Goal: Transaction & Acquisition: Purchase product/service

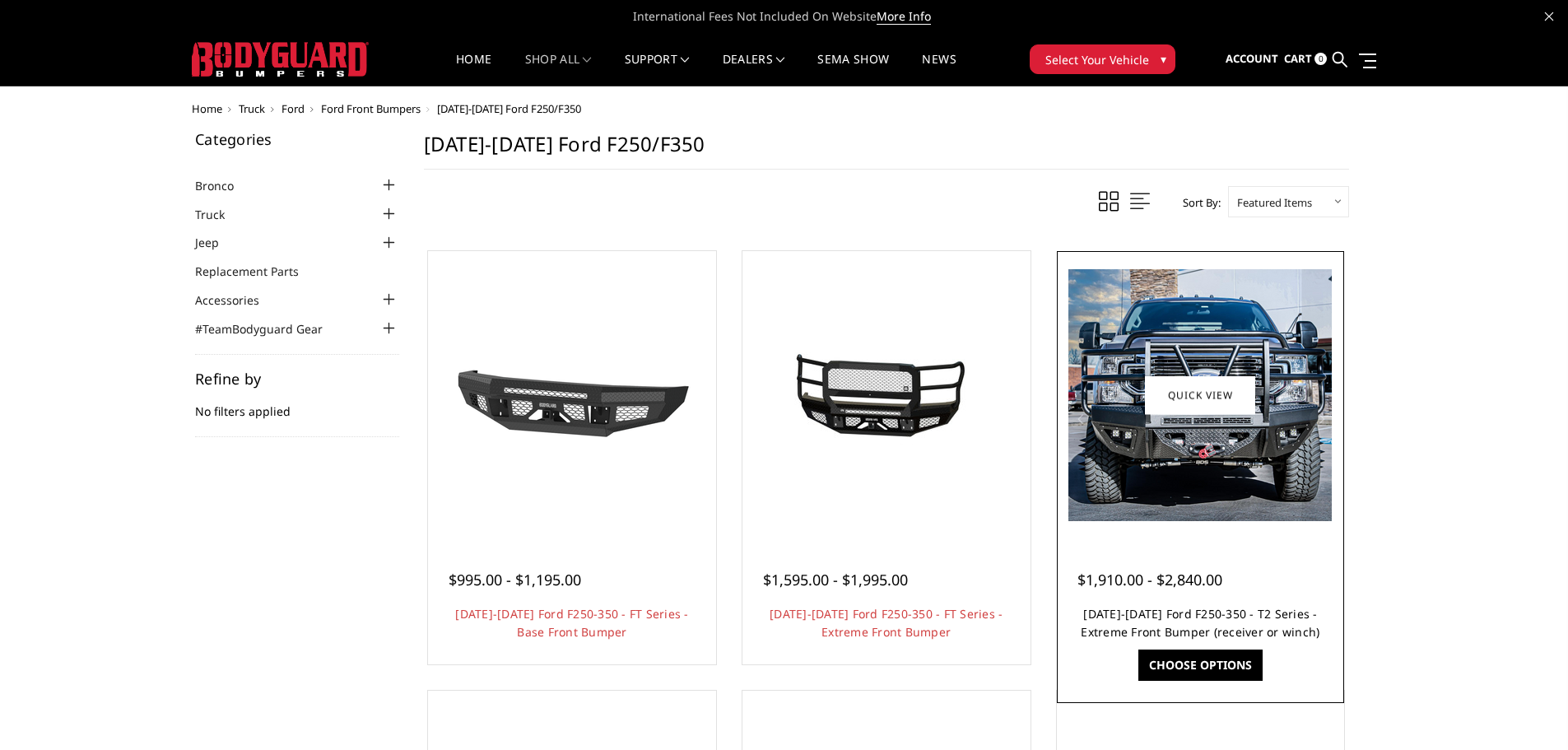
click at [1177, 614] on link "[DATE]-[DATE] Ford F250-350 - T2 Series - Extreme Front Bumper (receiver or win…" at bounding box center [1200, 622] width 239 height 34
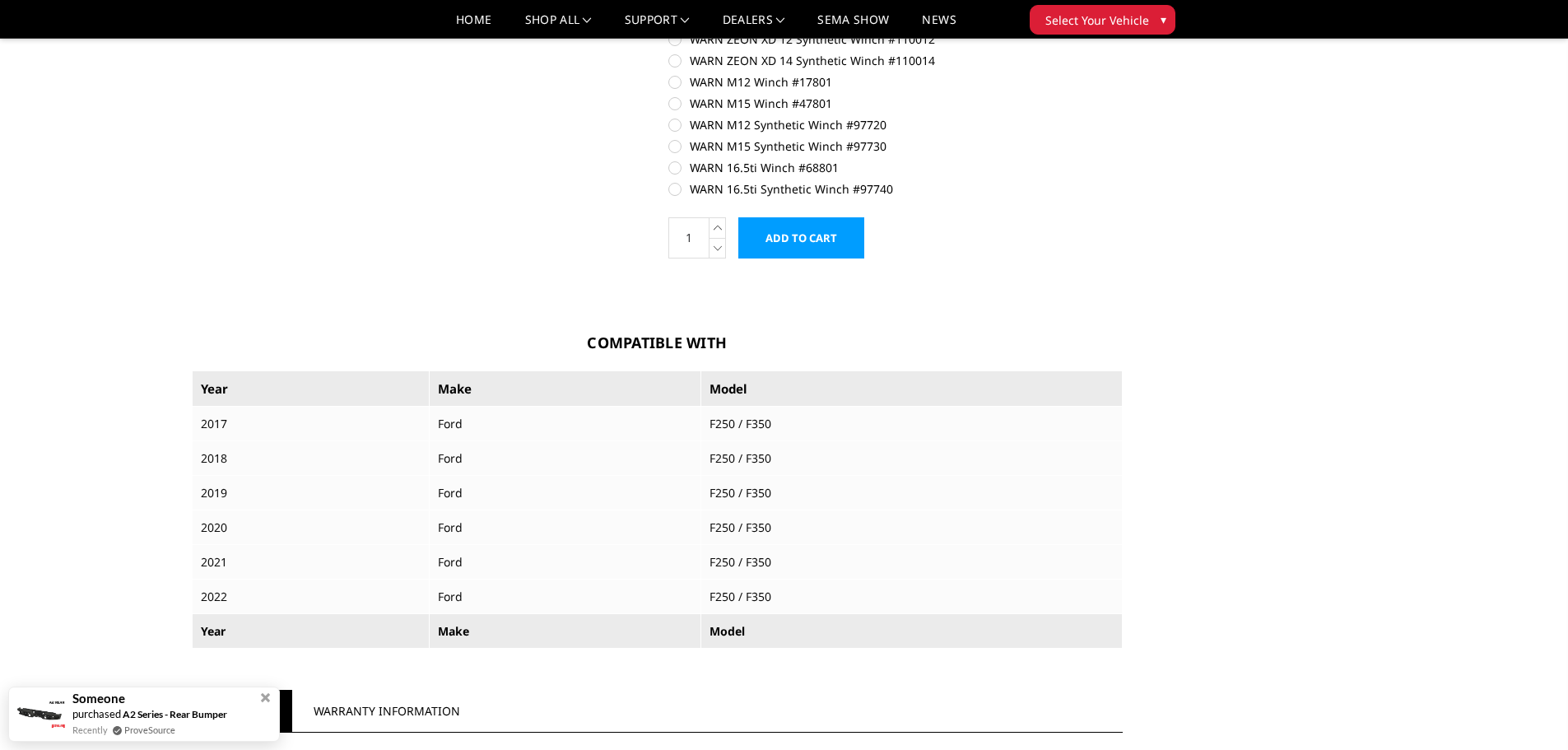
scroll to position [1069, 0]
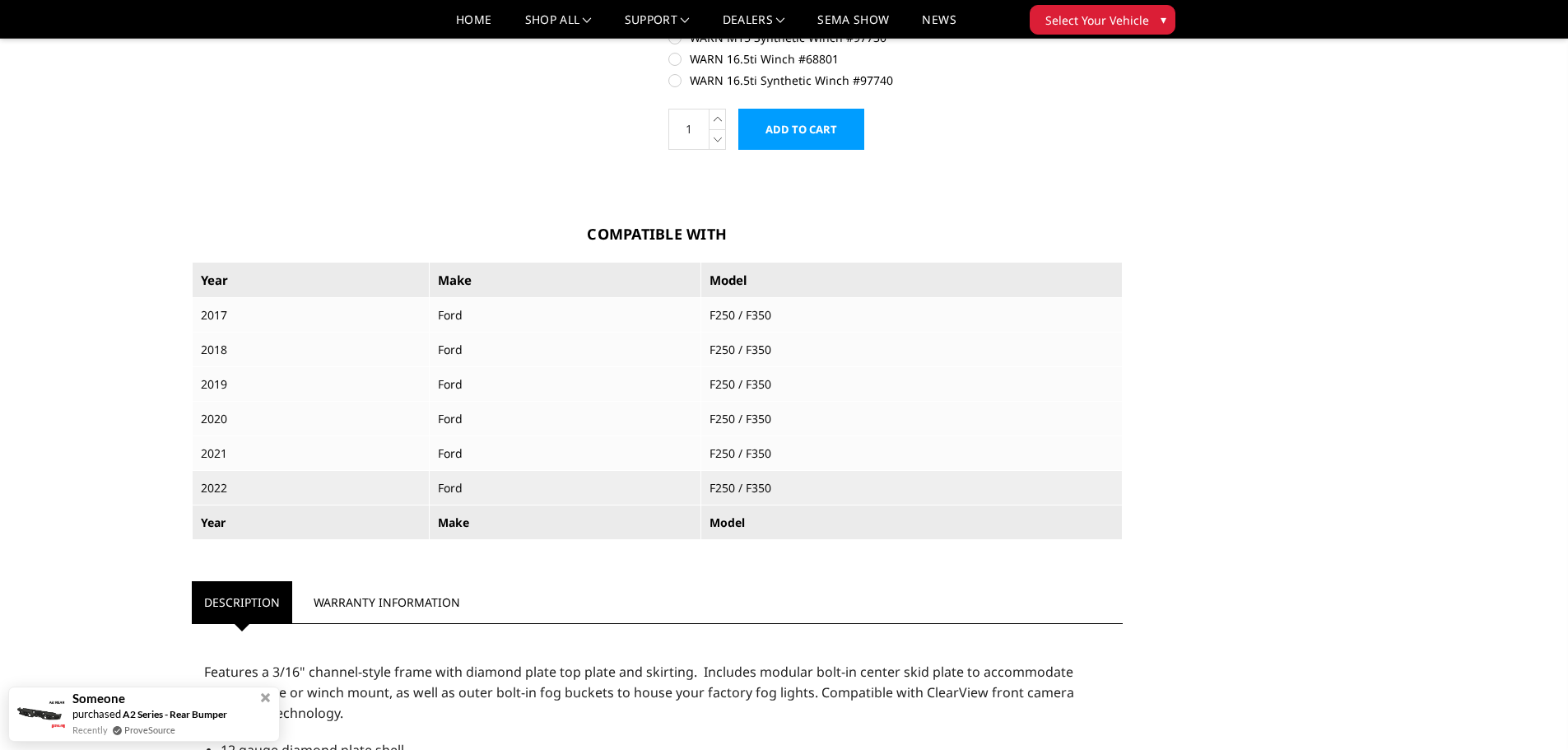
click at [234, 488] on td "2022" at bounding box center [310, 487] width 237 height 34
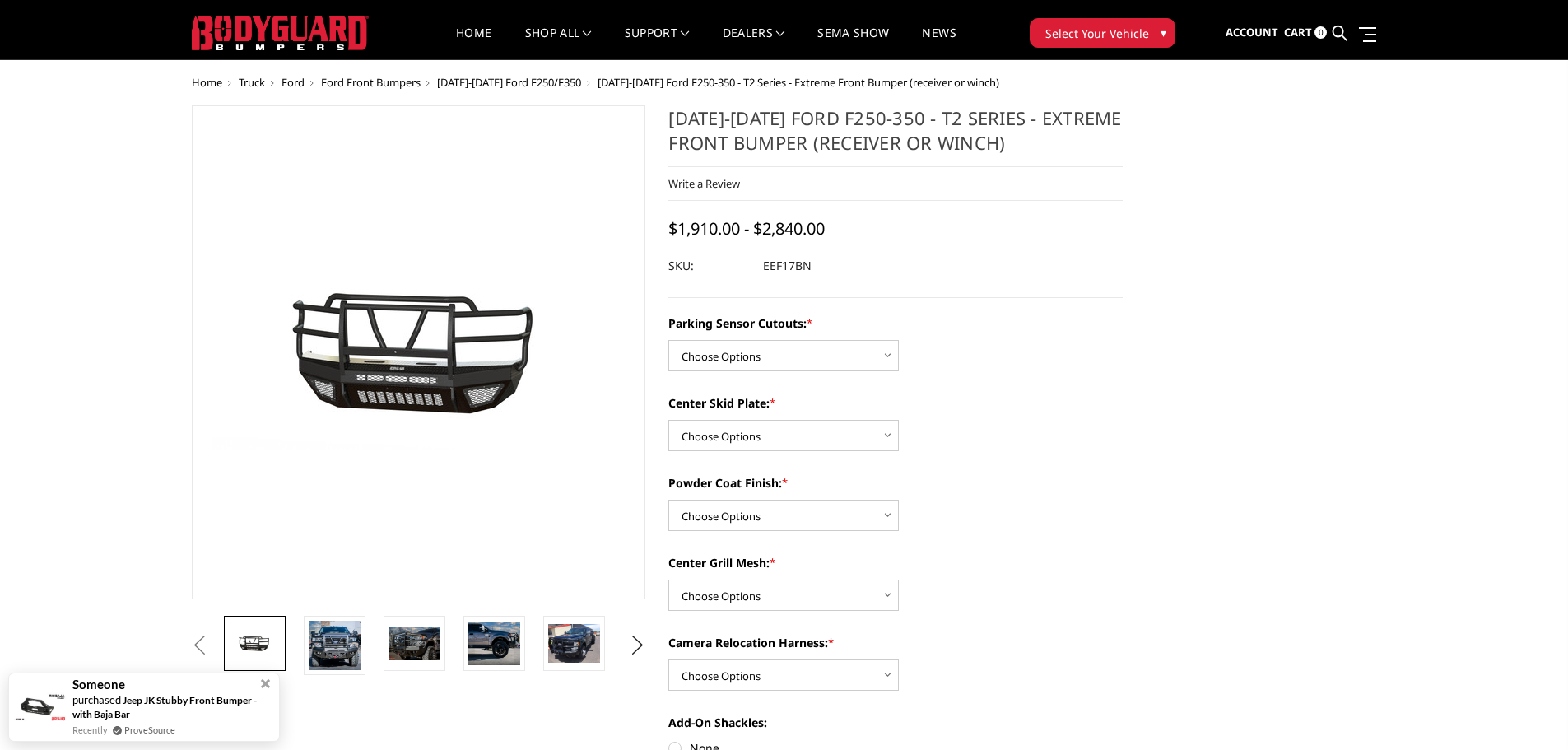
scroll to position [0, 0]
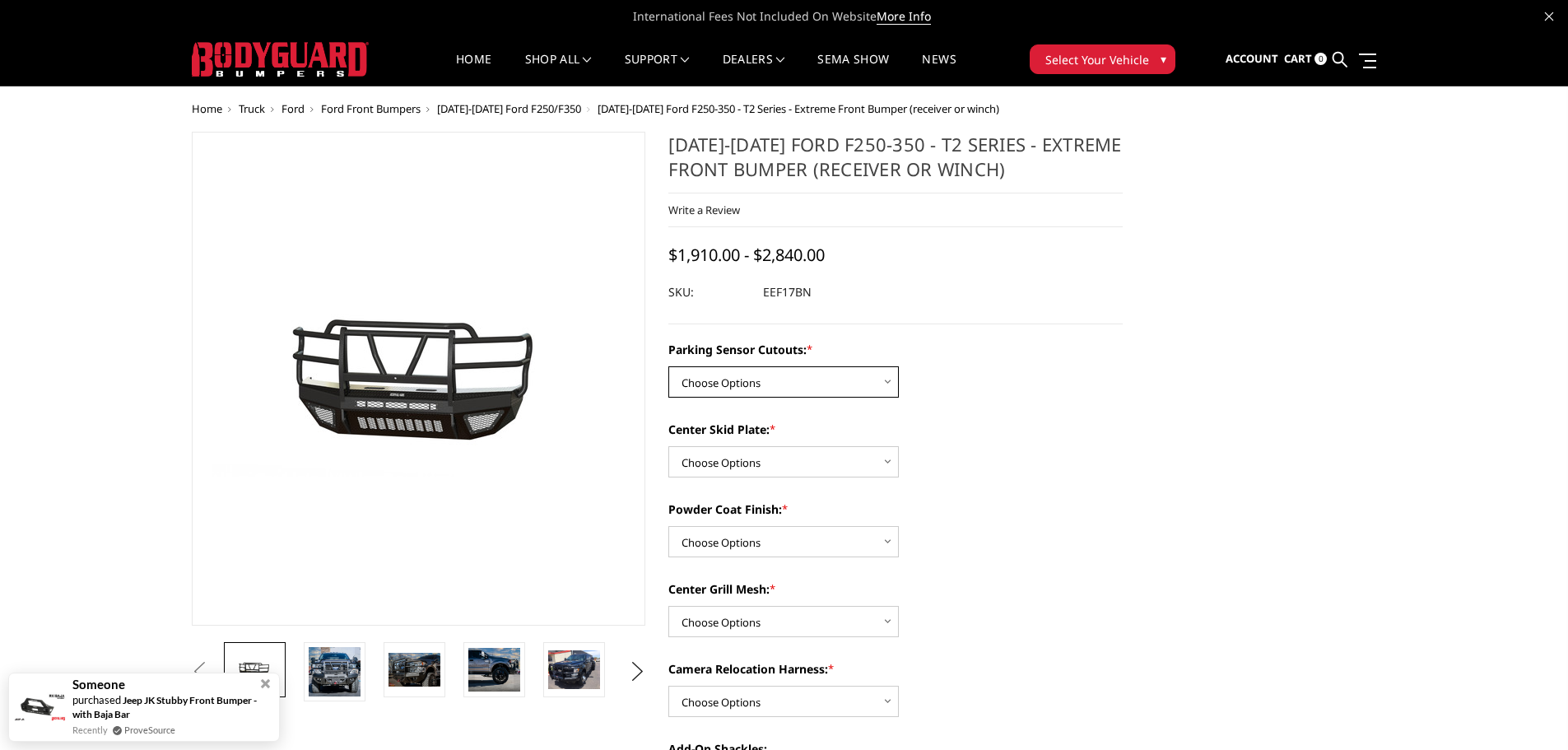
click at [888, 385] on select "Choose Options No - Without Parking Sensor Cutouts" at bounding box center [784, 382] width 231 height 31
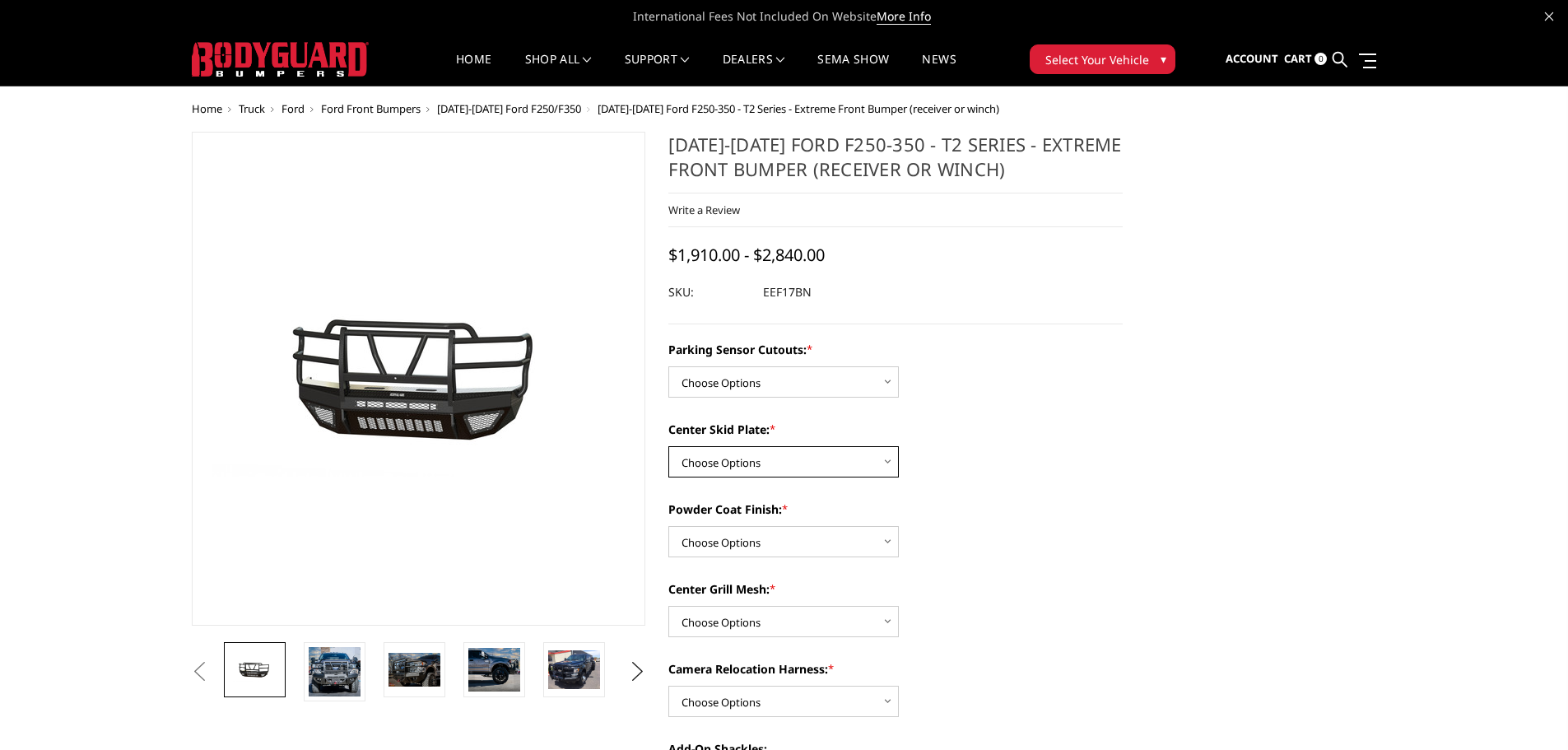
click at [892, 457] on select "Choose Options 2" Receiver Tube Standard Skid Plate (included) Winch Mount Skid…" at bounding box center [784, 462] width 231 height 31
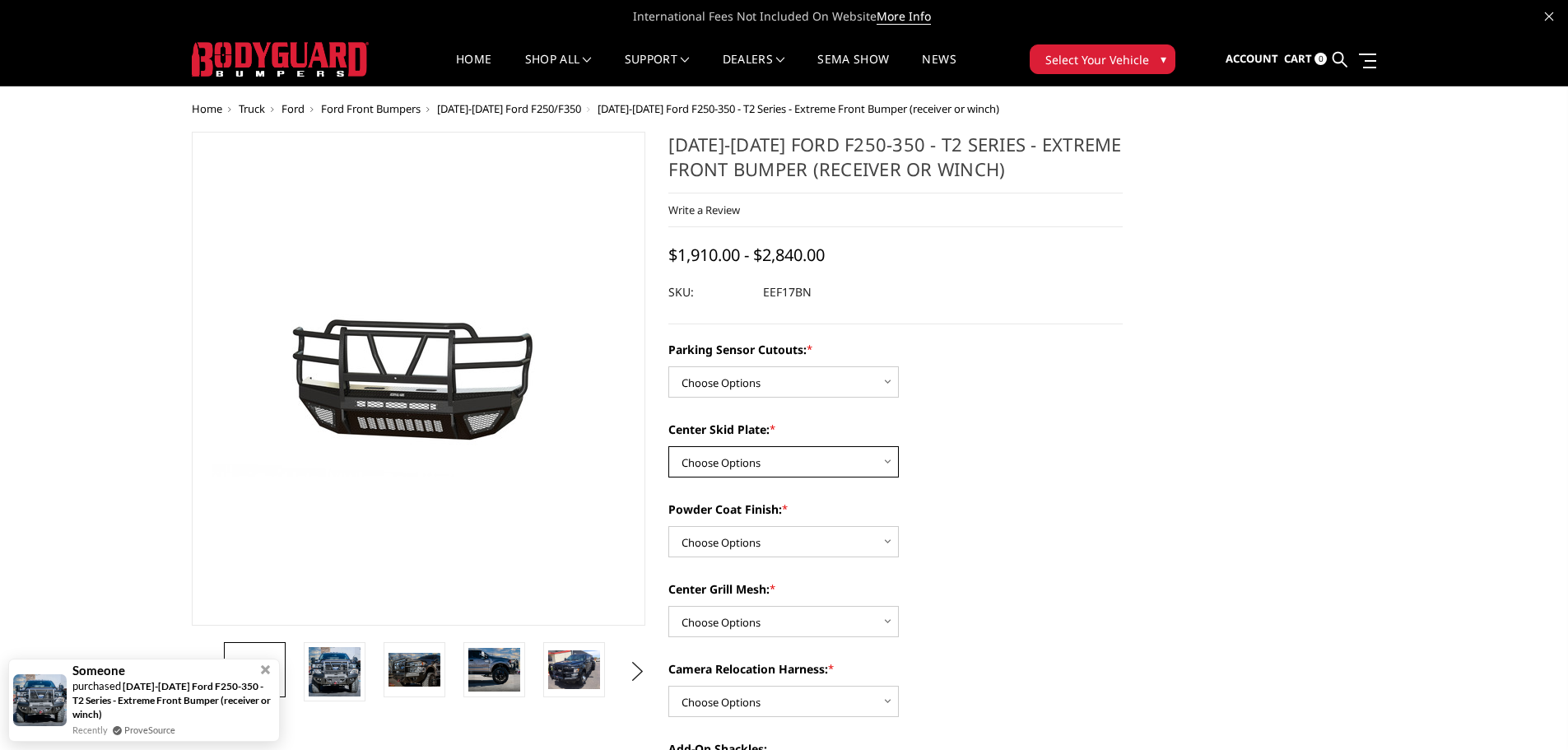
select select "3780"
click at [669, 446] on select "Choose Options 2" Receiver Tube Standard Skid Plate (included) Winch Mount Skid…" at bounding box center [784, 462] width 231 height 31
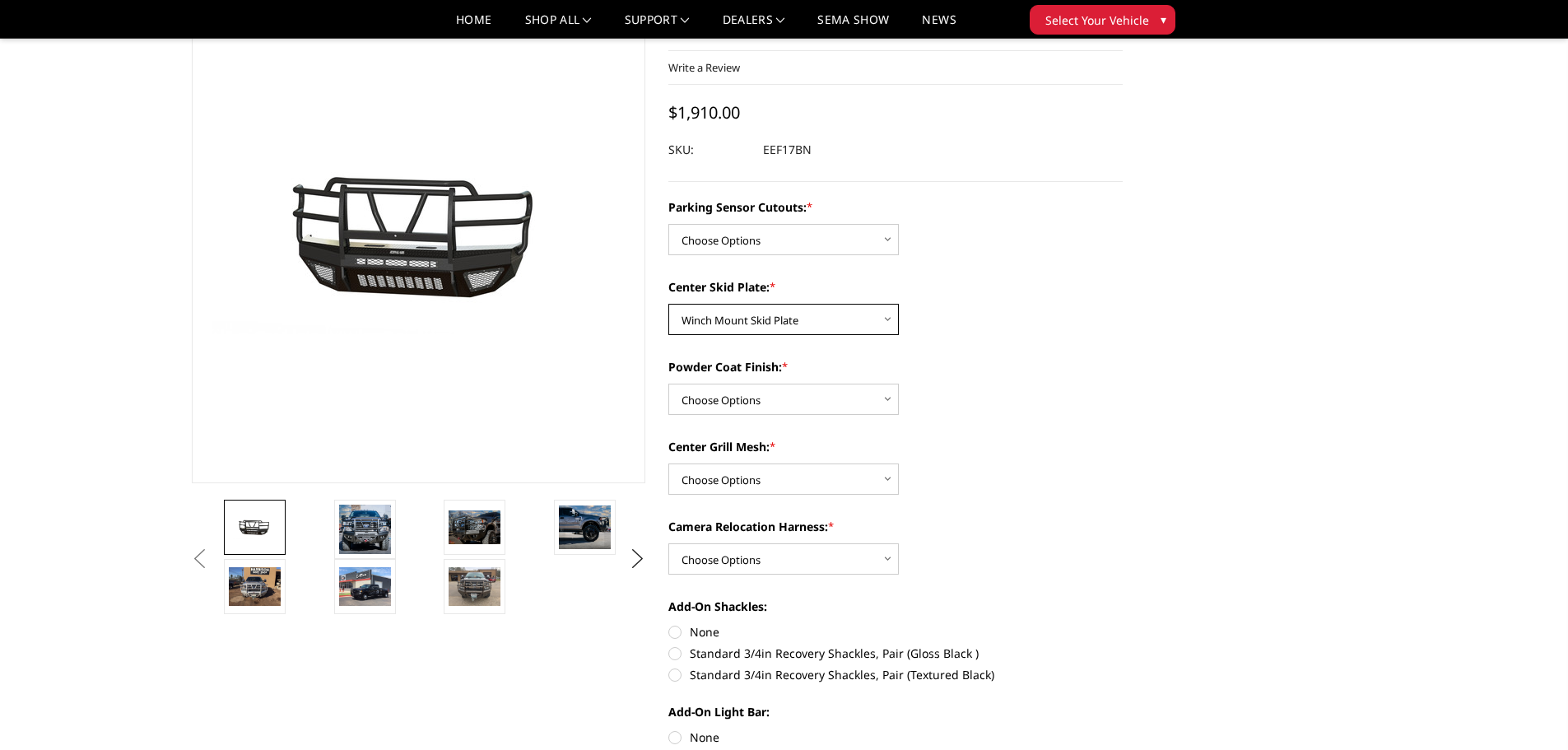
scroll to position [165, 0]
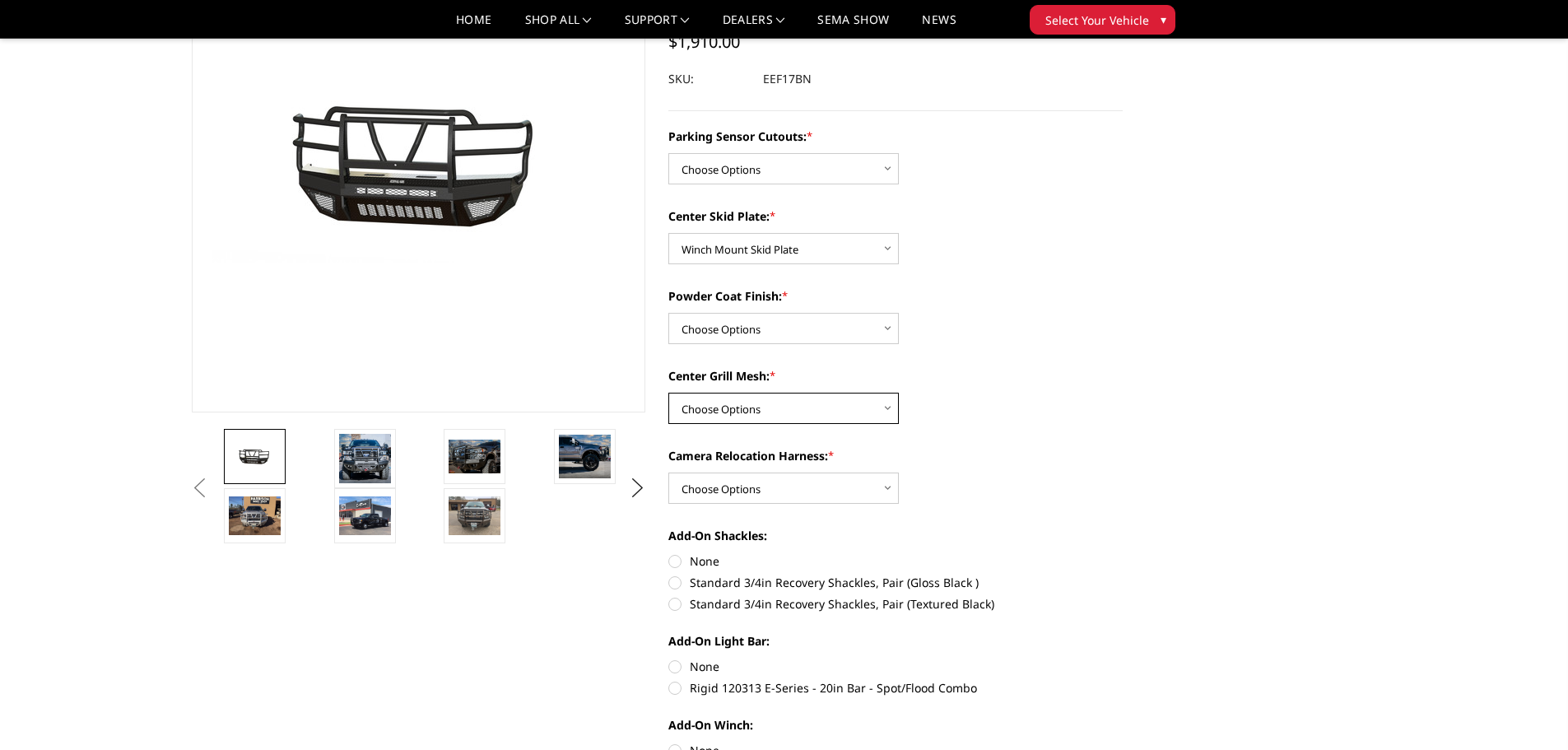
click at [885, 403] on select "Choose Options With expanded metal Without expanded metal" at bounding box center [784, 408] width 231 height 31
select select "3784"
click at [669, 393] on select "Choose Options With expanded metal Without expanded metal" at bounding box center [784, 408] width 231 height 31
click at [892, 489] on select "Choose Options With camera harness Without camera harness" at bounding box center [784, 488] width 231 height 31
click at [1105, 406] on div "Center Grill Mesh: * Choose Options With expanded metal Without expanded metal" at bounding box center [896, 395] width 454 height 56
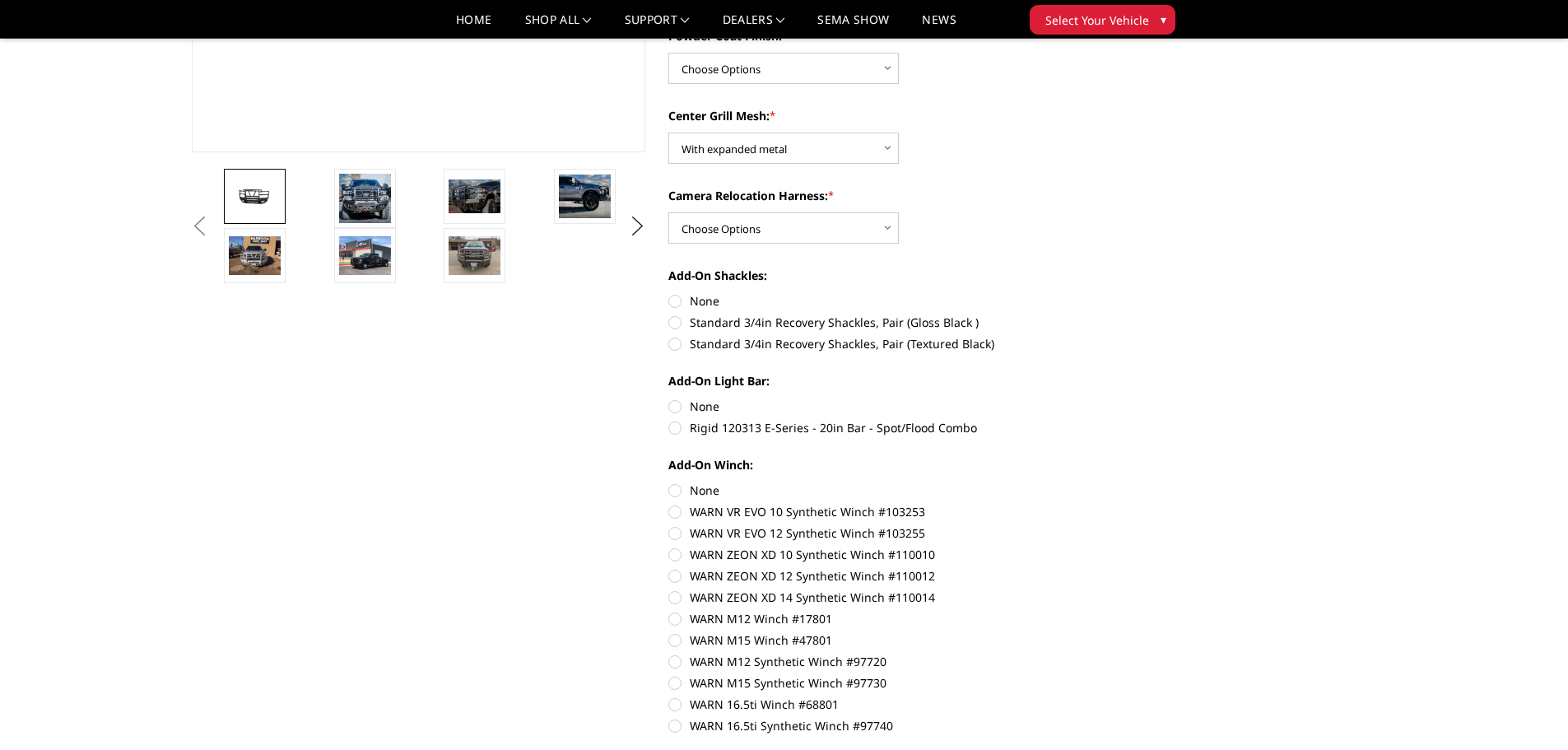
scroll to position [576, 0]
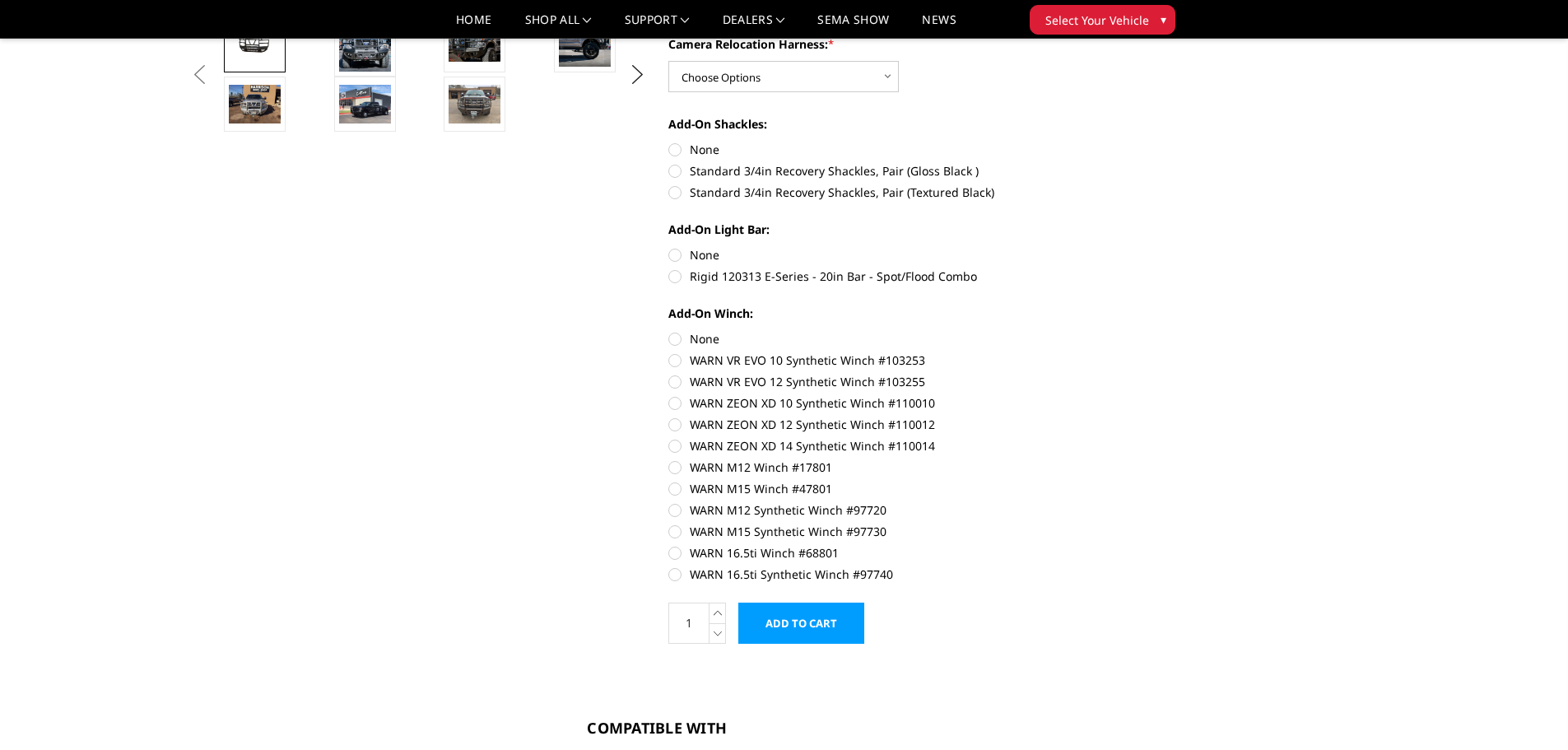
click at [784, 619] on input "Add to Cart" at bounding box center [801, 622] width 126 height 41
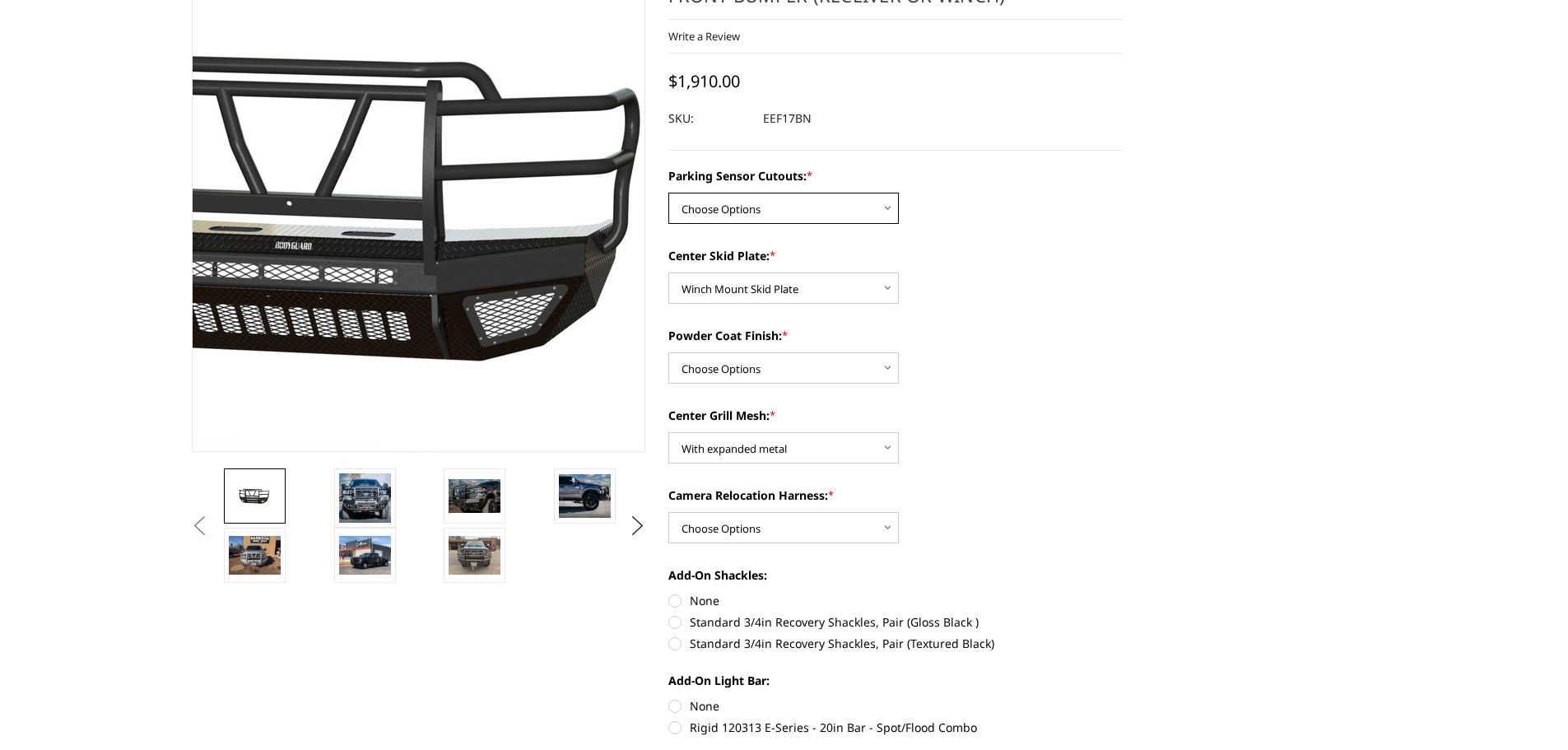
scroll to position [0, 0]
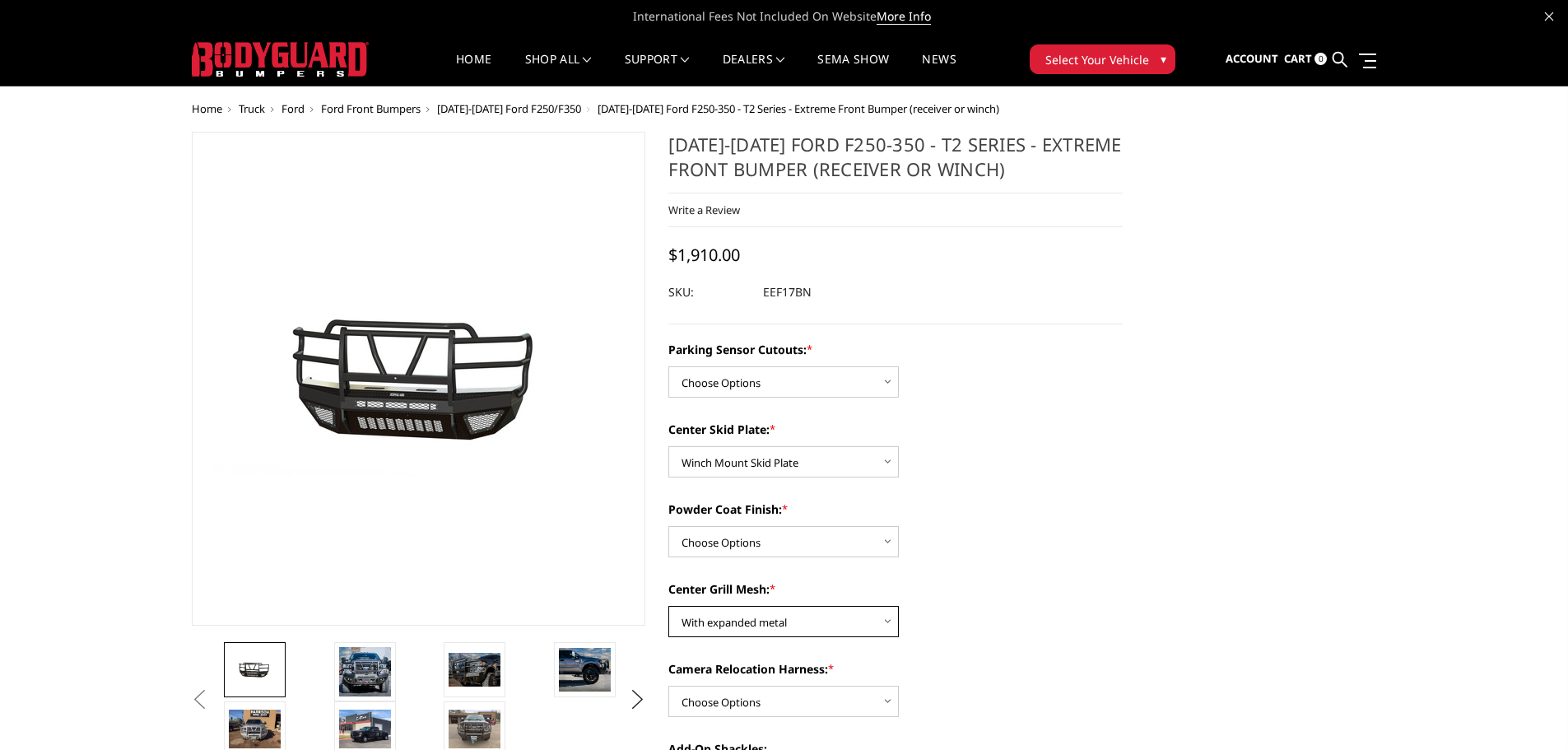
click at [885, 619] on select "Choose Options With expanded metal Without expanded metal" at bounding box center [784, 621] width 231 height 31
click at [669, 606] on select "Choose Options With expanded metal Without expanded metal" at bounding box center [784, 621] width 231 height 31
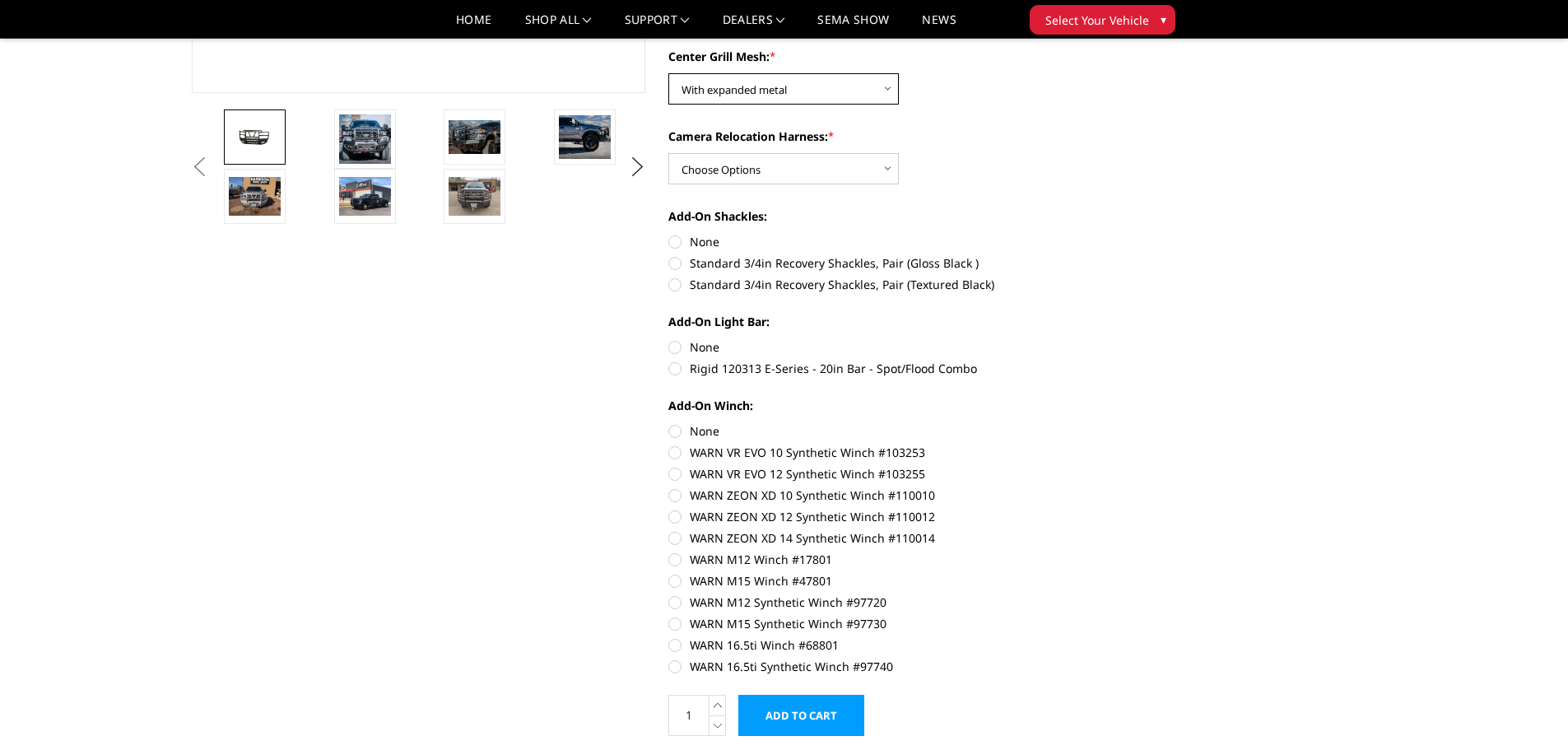
scroll to position [494, 0]
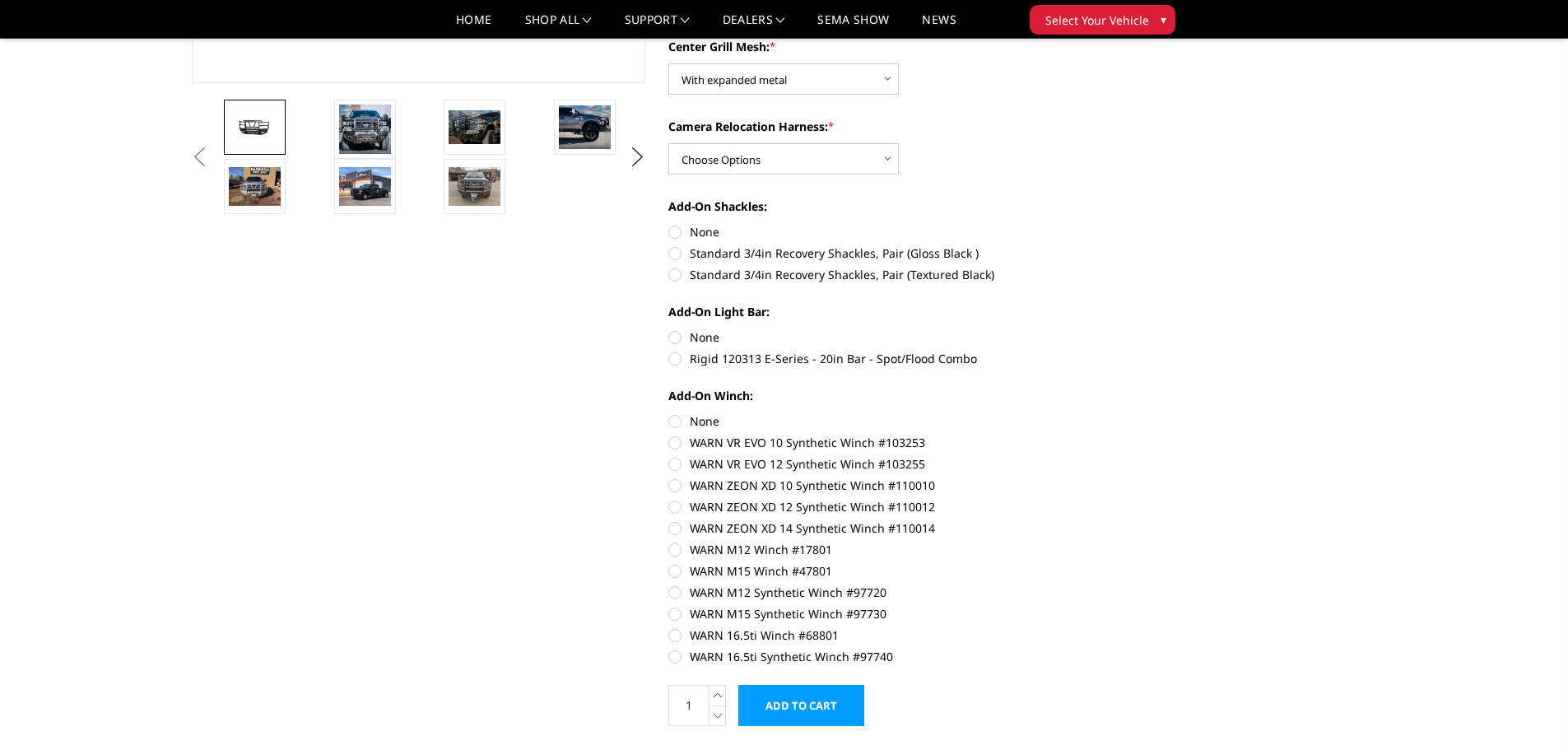
click at [677, 547] on label "WARN M12 Winch #17801" at bounding box center [896, 549] width 454 height 18
click at [1123, 520] on input "WARN M12 Winch #17801" at bounding box center [1123, 519] width 1 height 1
radio input "true"
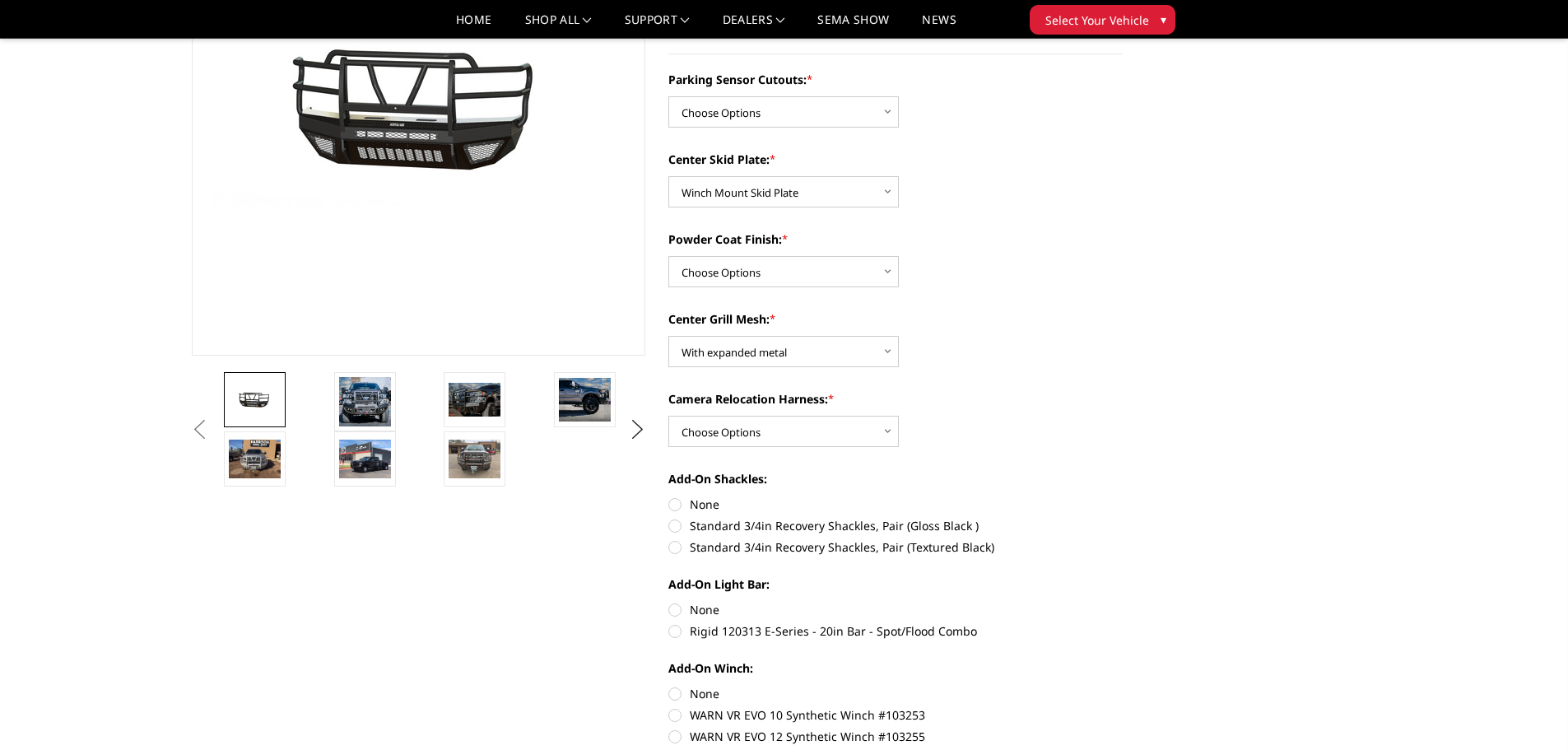
scroll to position [165, 0]
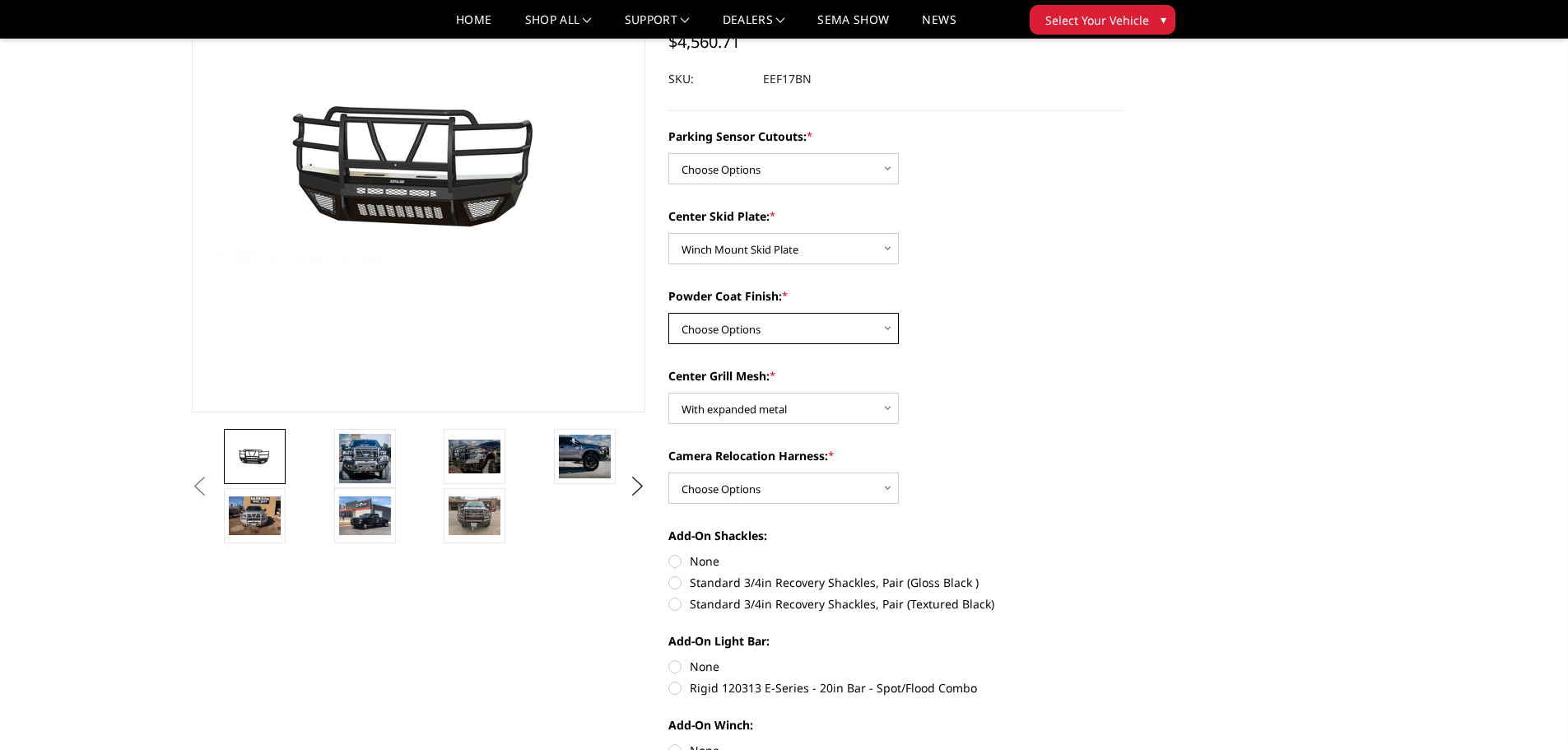
click at [885, 327] on select "Choose Options Bare Metal Gloss Black Powder Coat Textured Black Powder Coat" at bounding box center [784, 328] width 231 height 31
select select "3782"
click at [669, 313] on select "Choose Options Bare Metal Gloss Black Powder Coat Textured Black Powder Coat" at bounding box center [784, 328] width 231 height 31
click at [888, 485] on select "Choose Options With camera harness Without camera harness" at bounding box center [784, 488] width 231 height 31
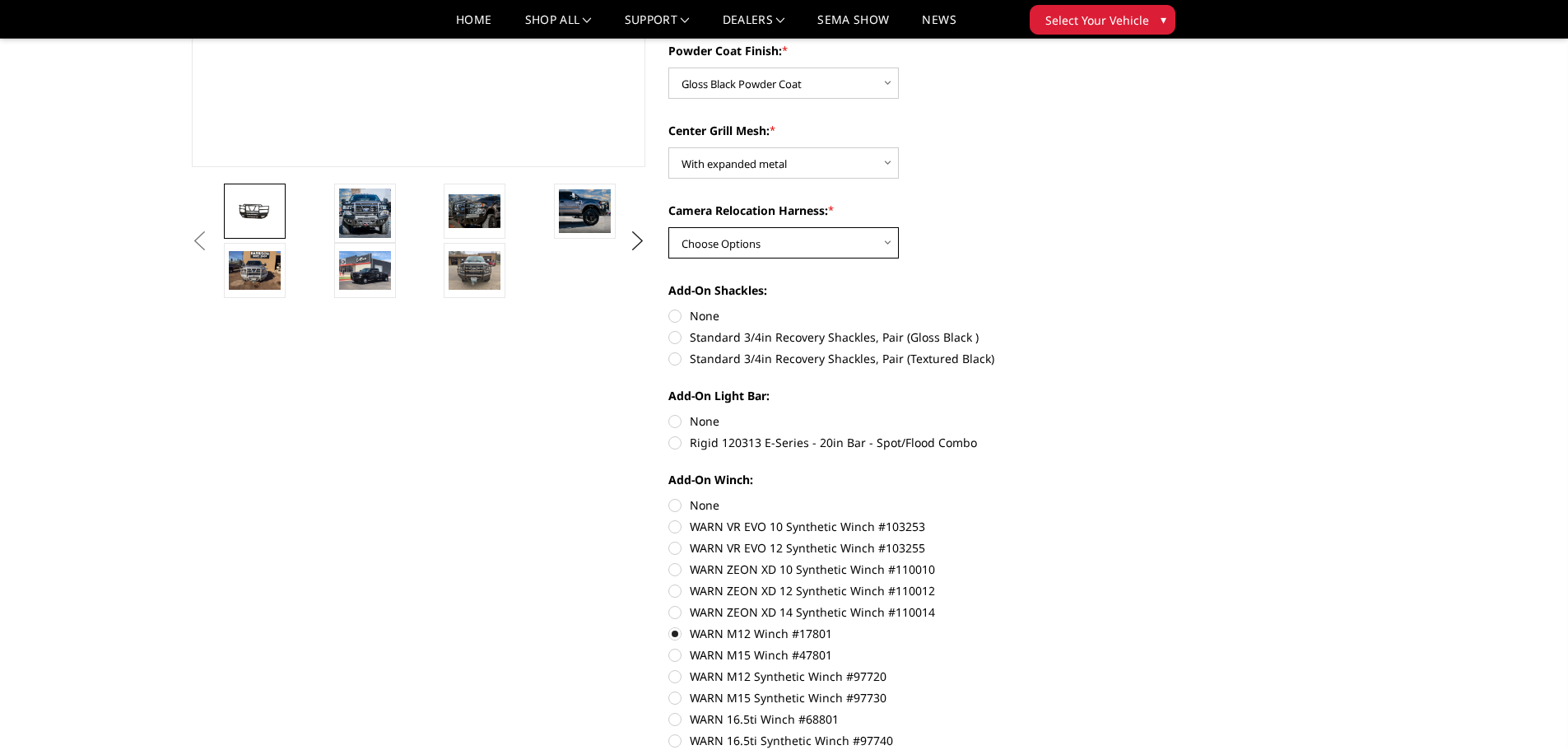
scroll to position [411, 0]
click at [678, 440] on label "Rigid 120313 E-Series - 20in Bar - Spot/Flood Combo" at bounding box center [896, 440] width 454 height 18
click at [1123, 411] on input "Rigid 120313 E-Series - 20in Bar - Spot/Flood Combo" at bounding box center [1123, 411] width 1 height 1
radio input "true"
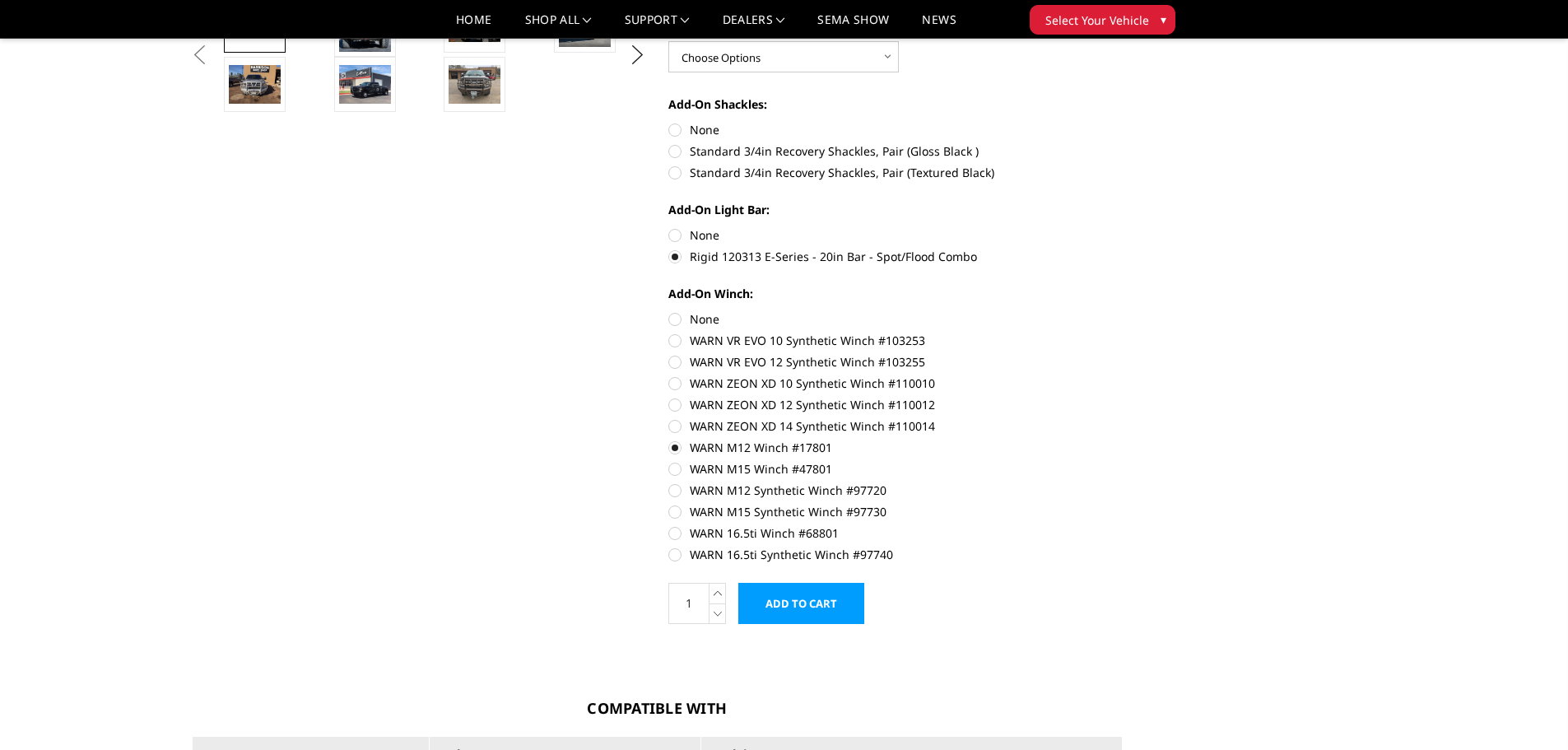
scroll to position [581, 0]
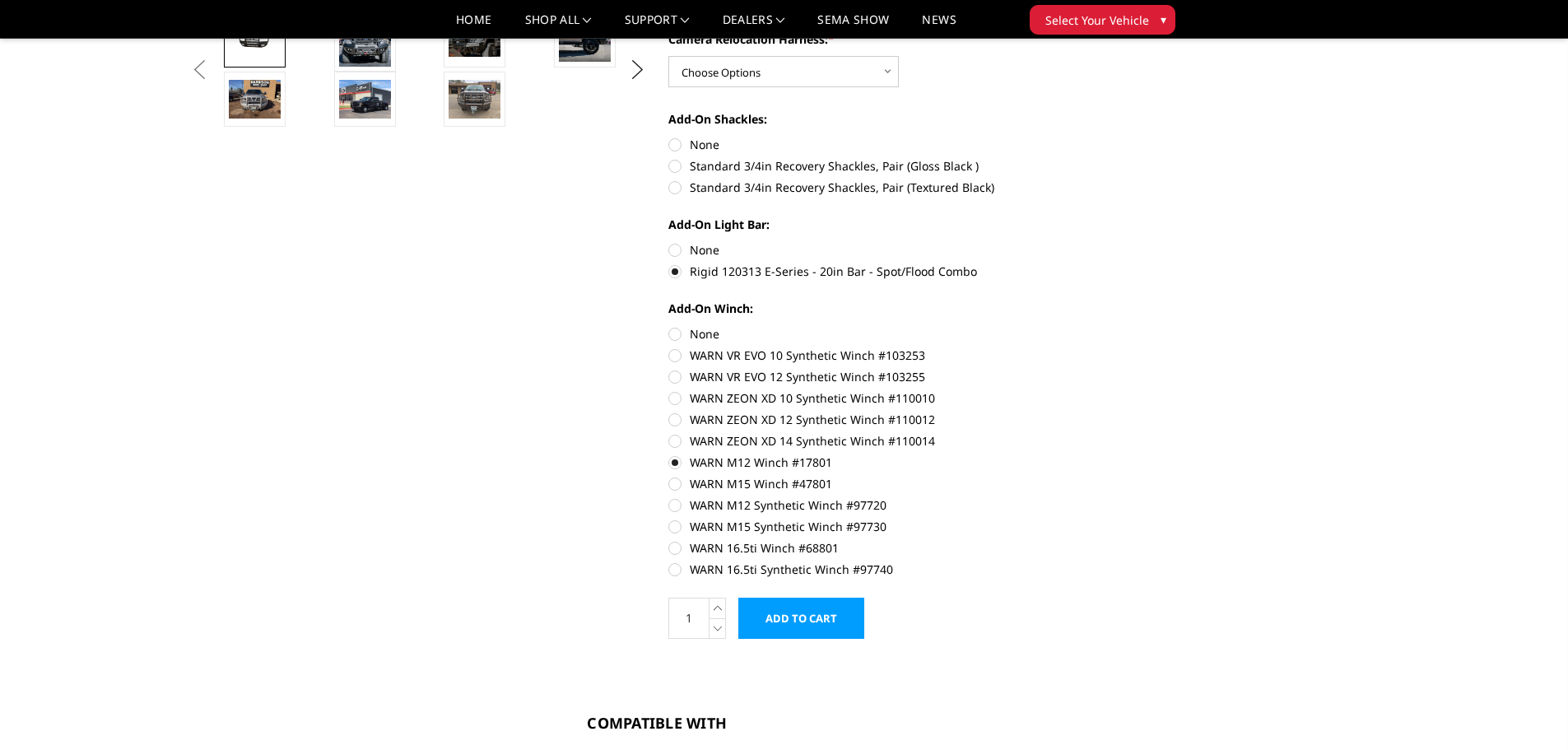
click at [815, 619] on input "Add to Cart" at bounding box center [801, 618] width 126 height 41
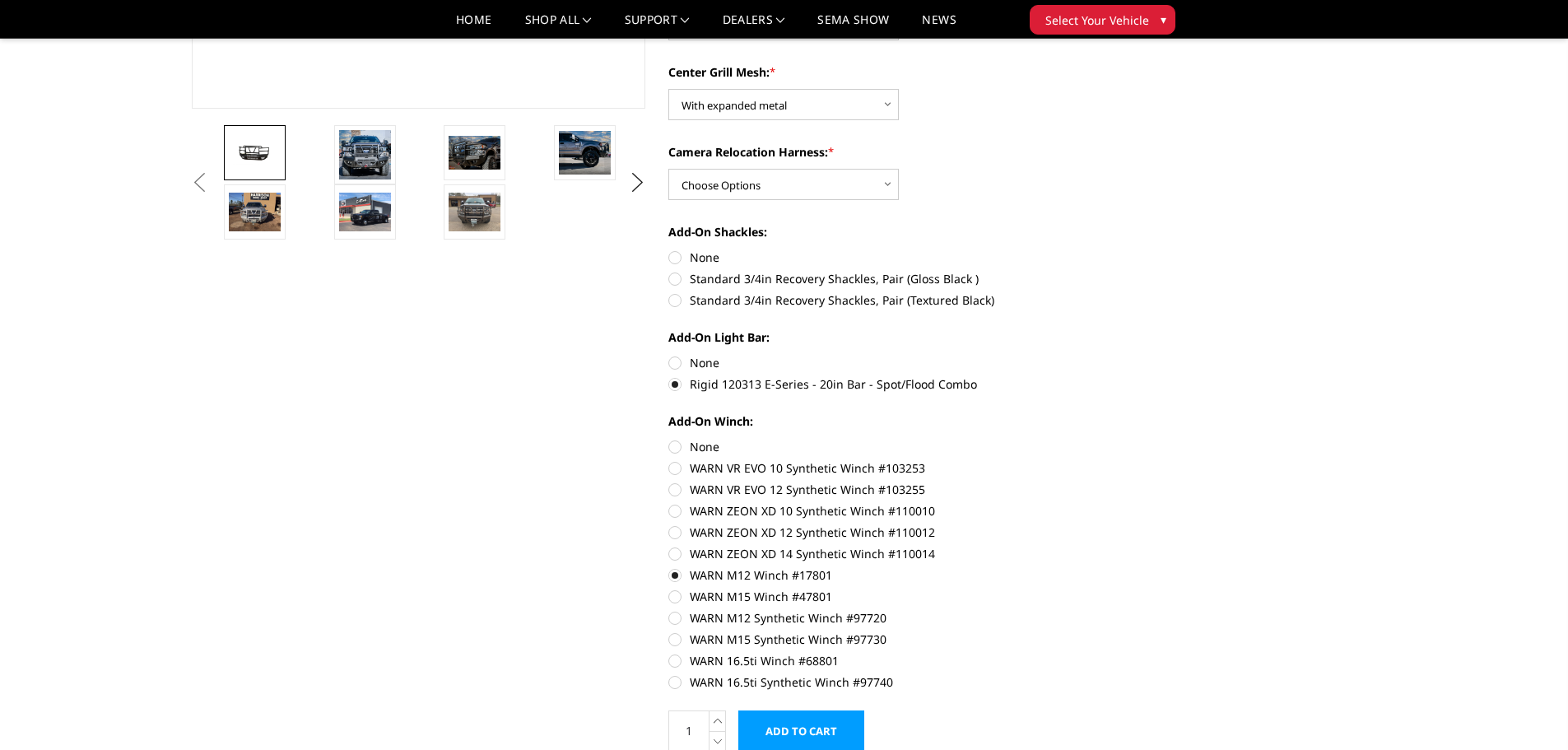
scroll to position [576, 0]
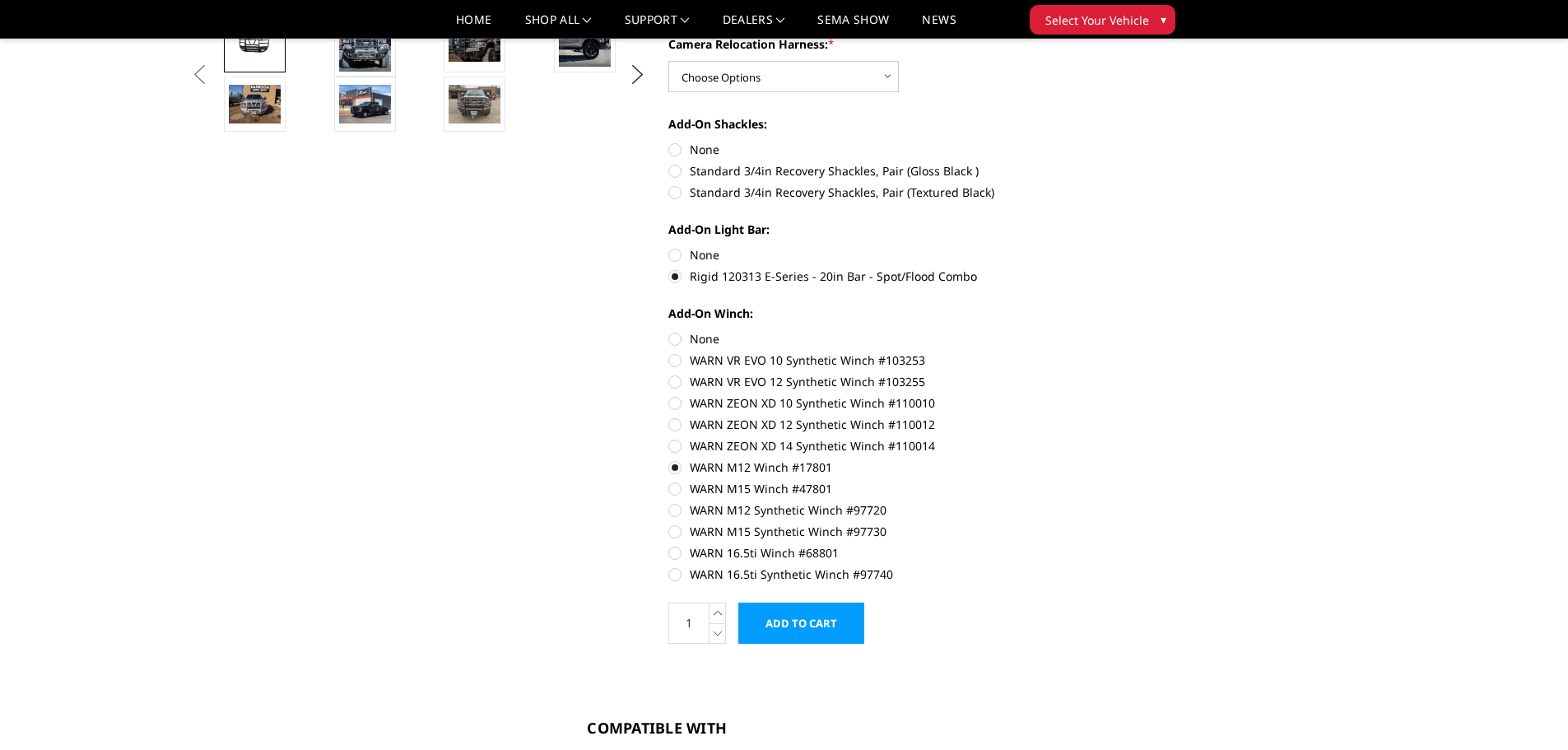
click at [676, 279] on label "Rigid 120313 E-Series - 20in Bar - Spot/Flood Combo" at bounding box center [896, 277] width 454 height 18
click at [1123, 246] on input "Rigid 120313 E-Series - 20in Bar - Spot/Flood Combo" at bounding box center [1123, 246] width 1 height 1
click at [677, 257] on label "None" at bounding box center [896, 255] width 454 height 18
click at [669, 246] on input "None" at bounding box center [669, 246] width 1 height 1
radio input "true"
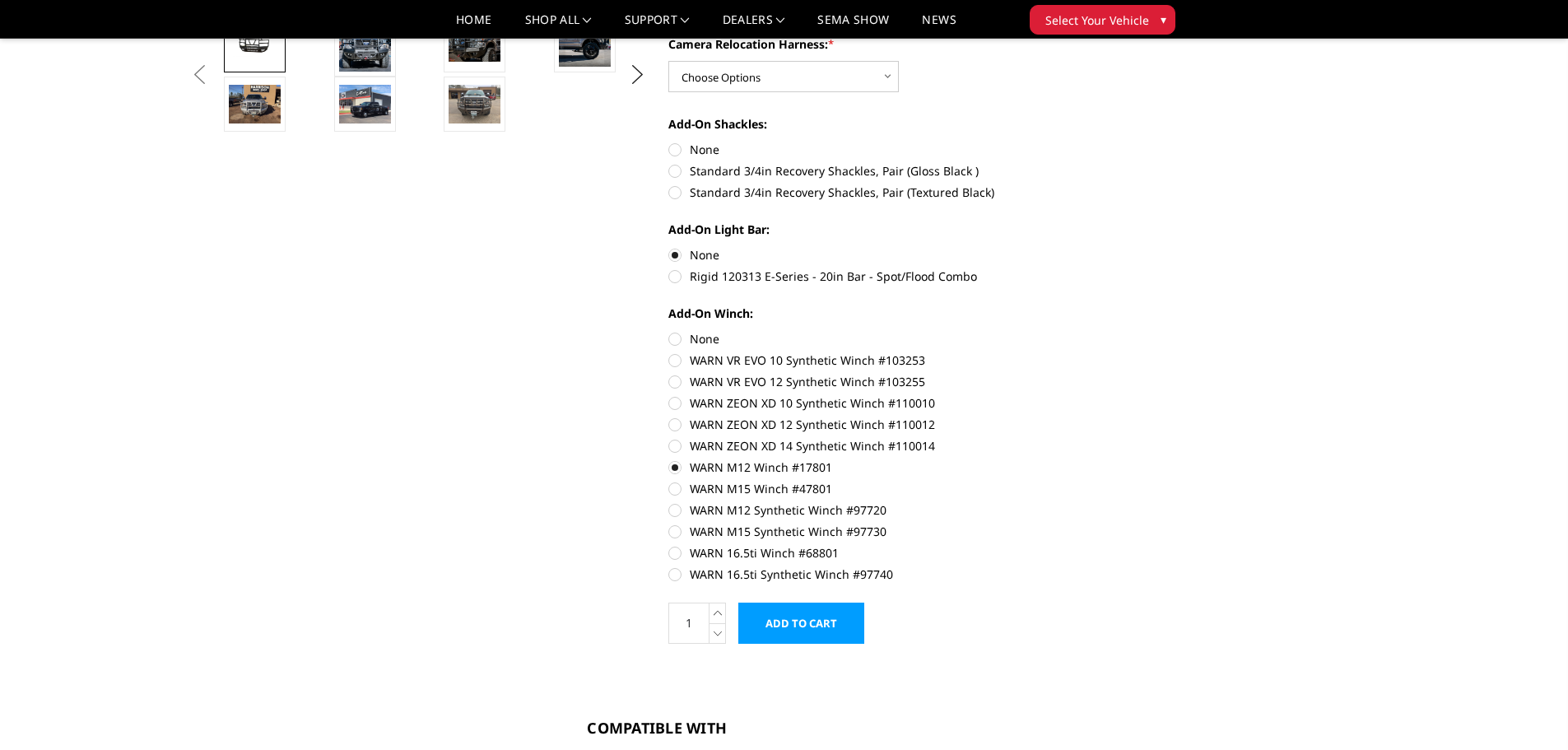
click at [674, 342] on label "None" at bounding box center [896, 339] width 454 height 18
click at [669, 331] on input "None" at bounding box center [669, 330] width 1 height 1
radio input "true"
click at [806, 619] on input "Add to Cart" at bounding box center [801, 622] width 126 height 41
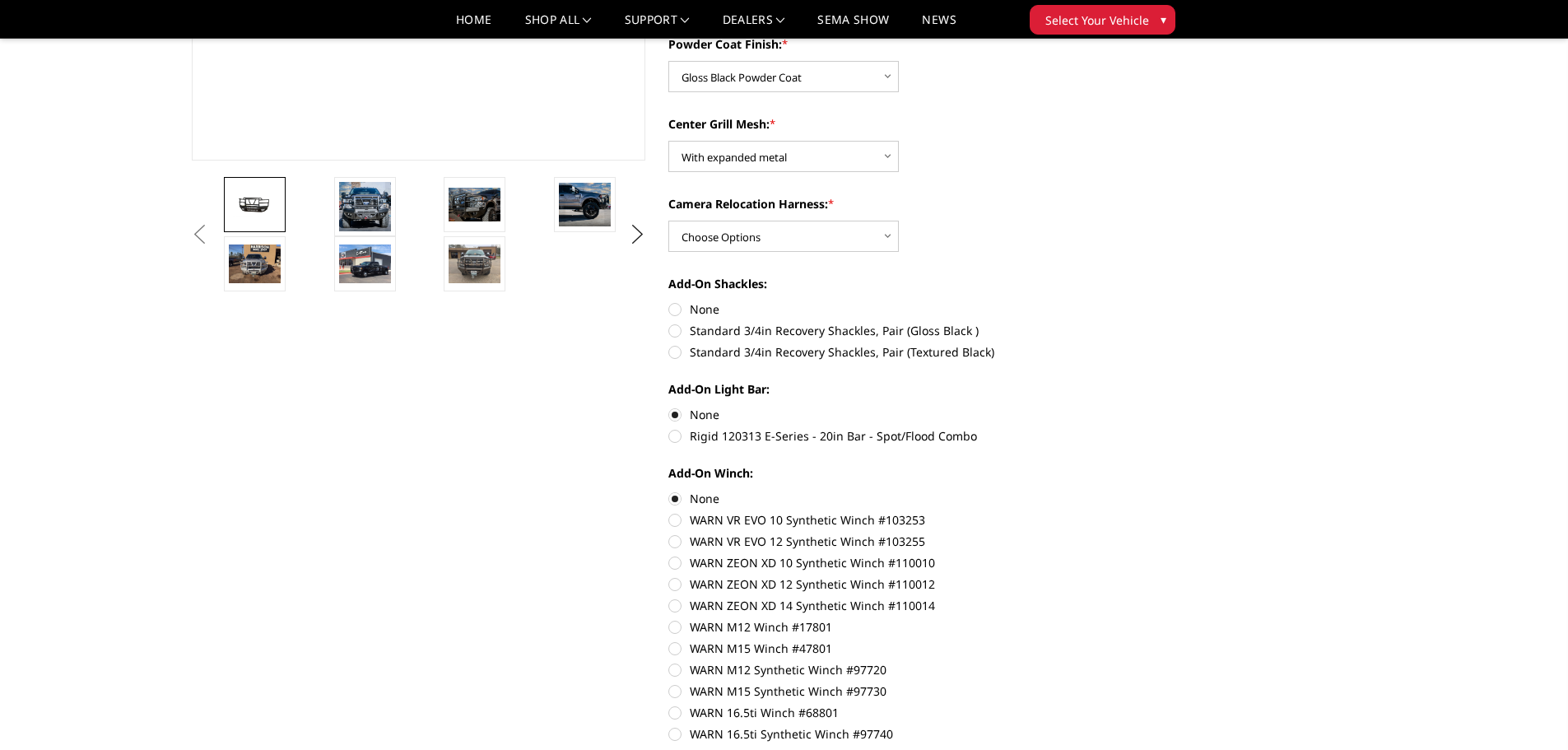
scroll to position [729, 0]
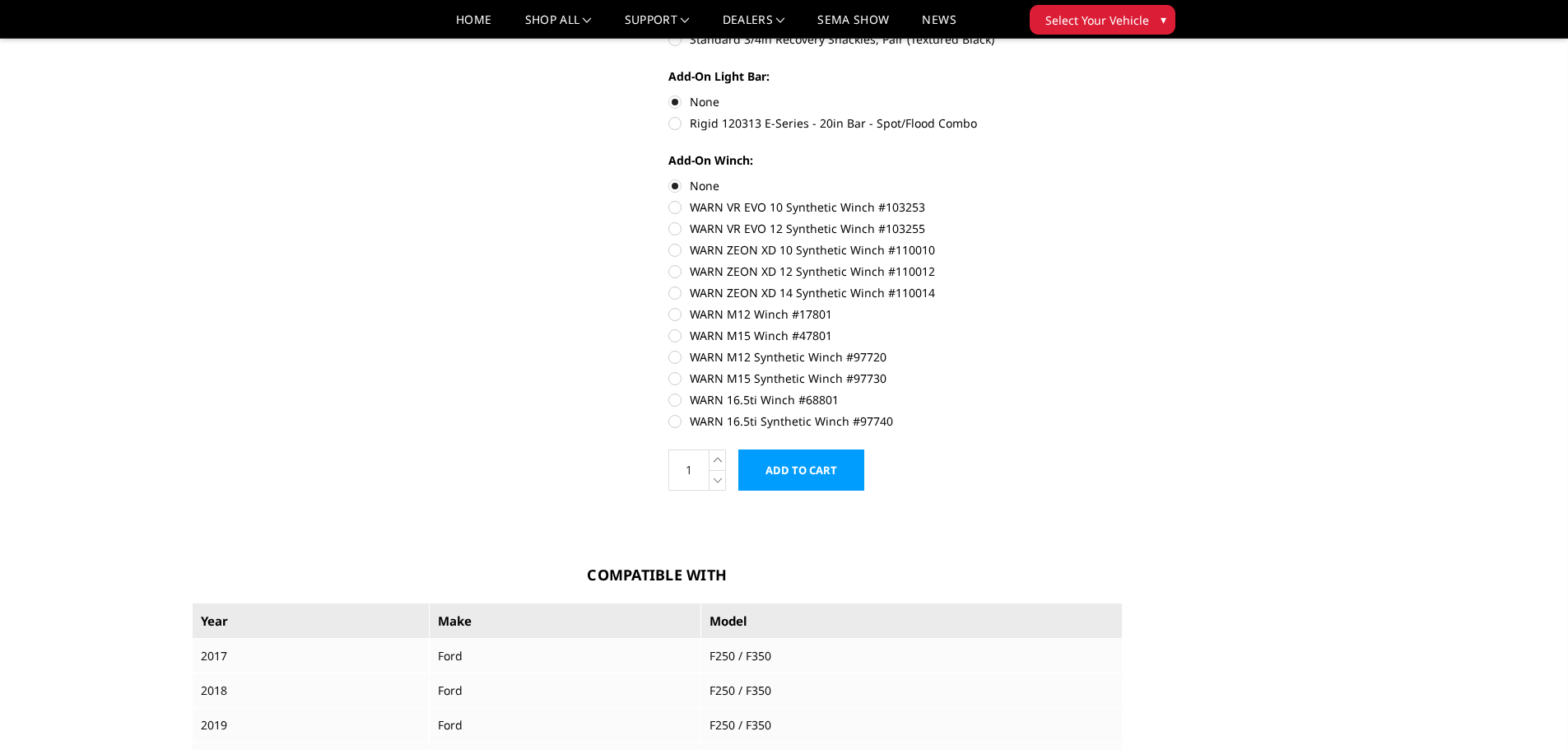
click at [772, 476] on input "Add to Cart" at bounding box center [801, 469] width 126 height 41
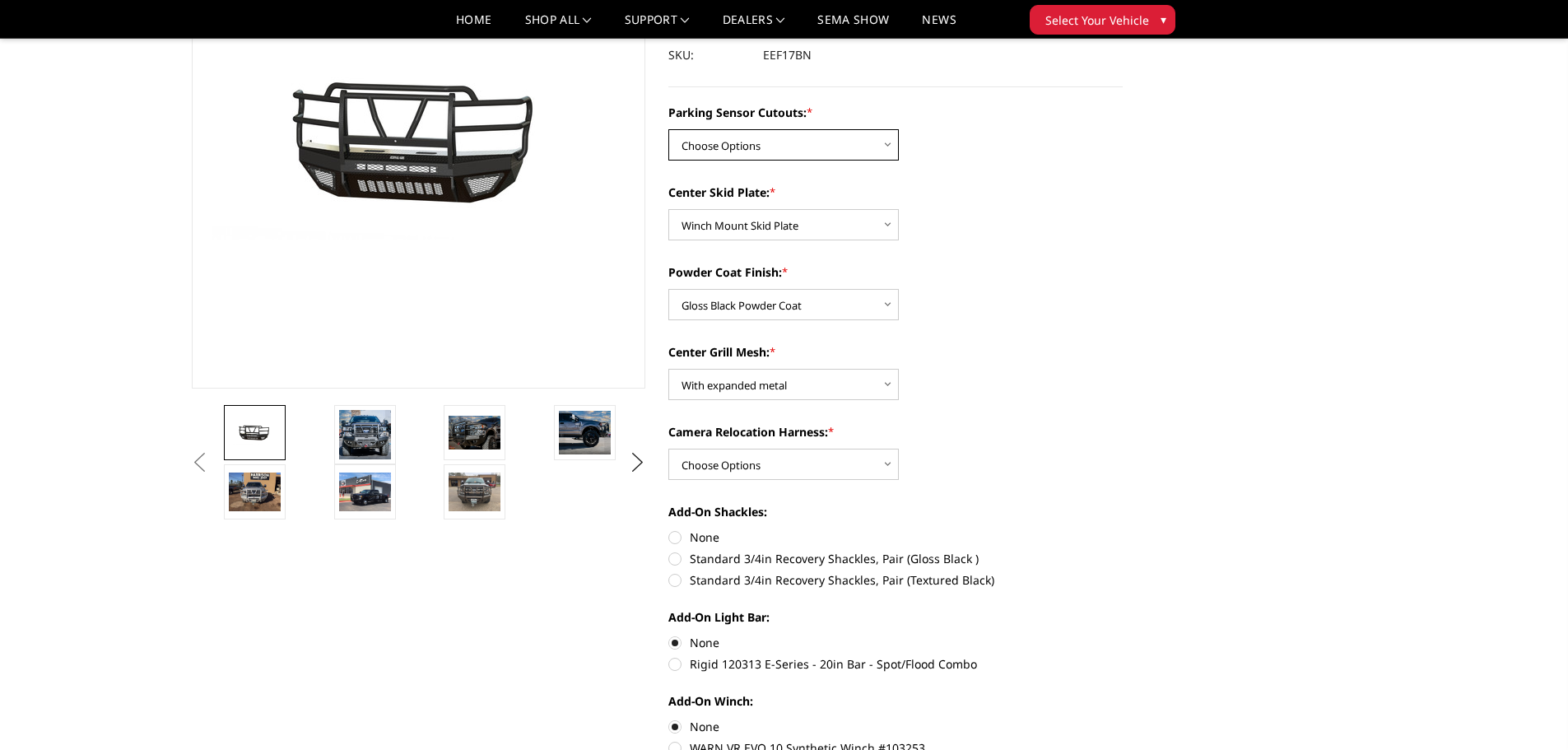
scroll to position [82, 0]
